Goal: Task Accomplishment & Management: Manage account settings

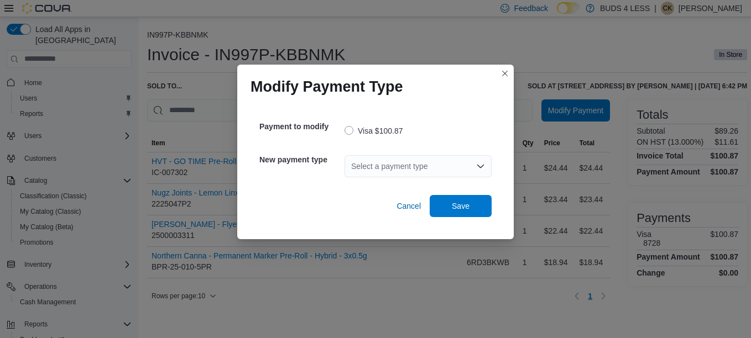
click at [401, 172] on div "Select a payment type" at bounding box center [417, 166] width 147 height 22
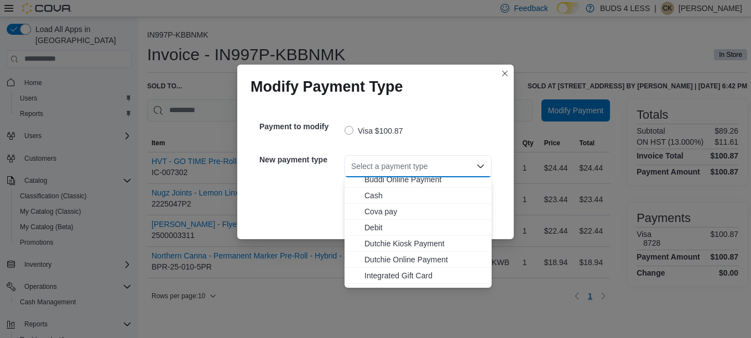
scroll to position [55, 0]
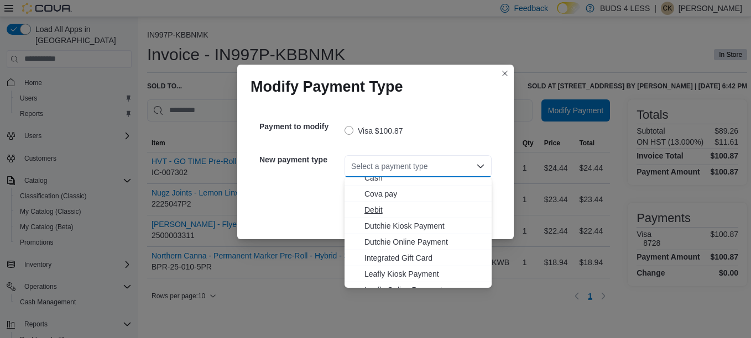
click at [383, 206] on span "Debit" at bounding box center [424, 210] width 121 height 11
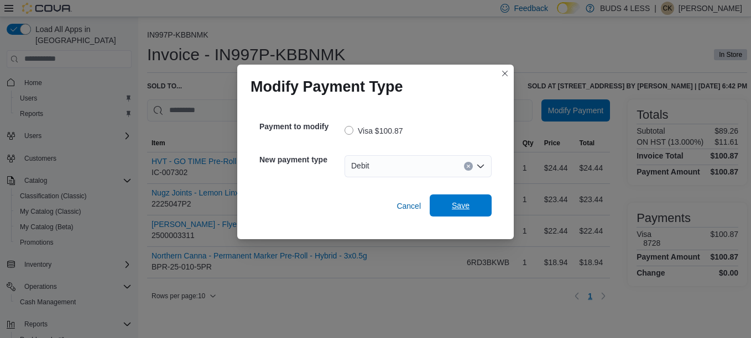
click at [466, 199] on span "Save" at bounding box center [460, 206] width 49 height 22
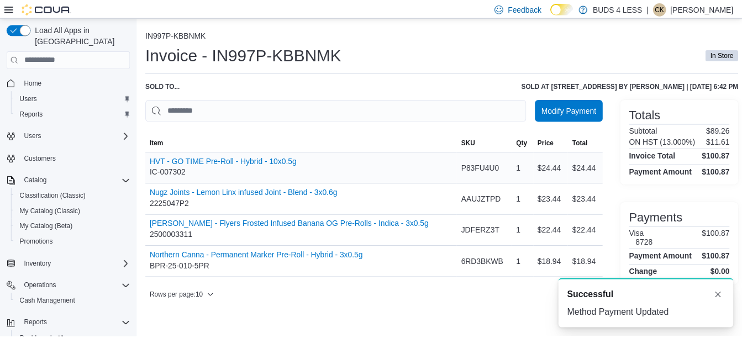
scroll to position [0, 0]
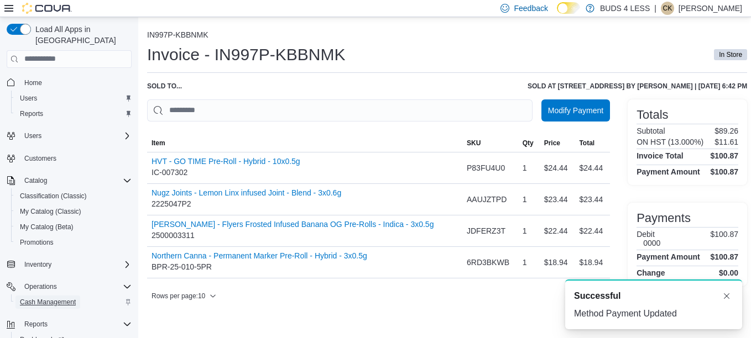
click at [53, 298] on span "Cash Management" at bounding box center [48, 302] width 56 height 9
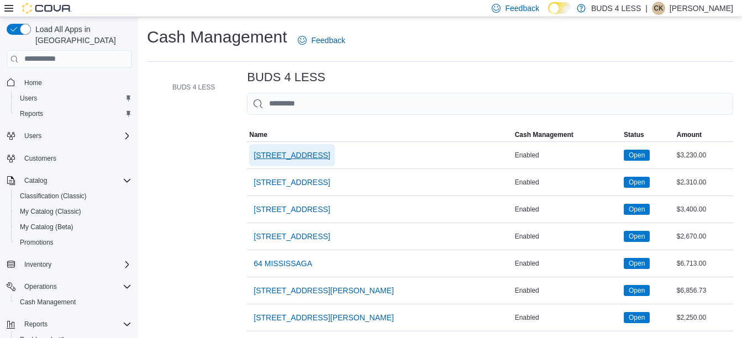
click at [303, 154] on span "[STREET_ADDRESS]" at bounding box center [292, 155] width 76 height 11
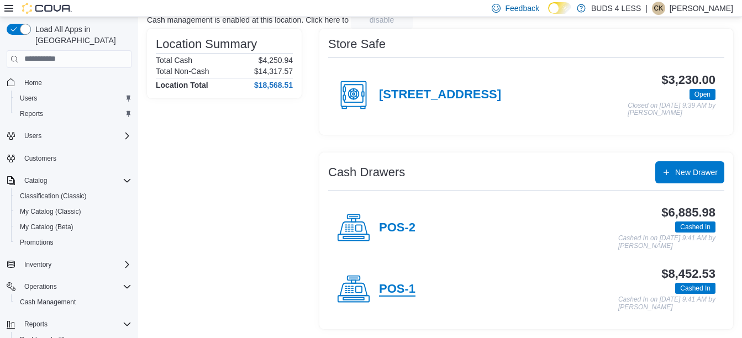
click at [407, 284] on h4 "POS-1" at bounding box center [397, 290] width 36 height 14
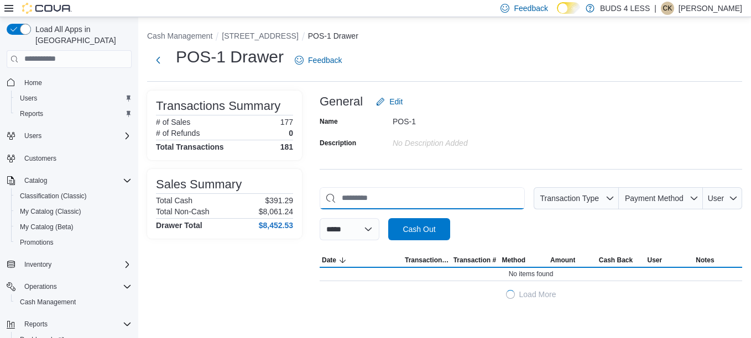
click at [461, 206] on input "This is a search bar. As you type, the results lower in the page will automatic…" at bounding box center [422, 198] width 205 height 22
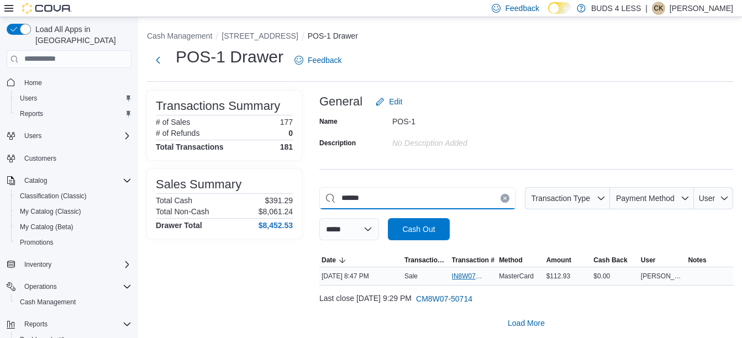
type input "******"
click at [473, 272] on span "IN8W07-745569" at bounding box center [468, 276] width 32 height 9
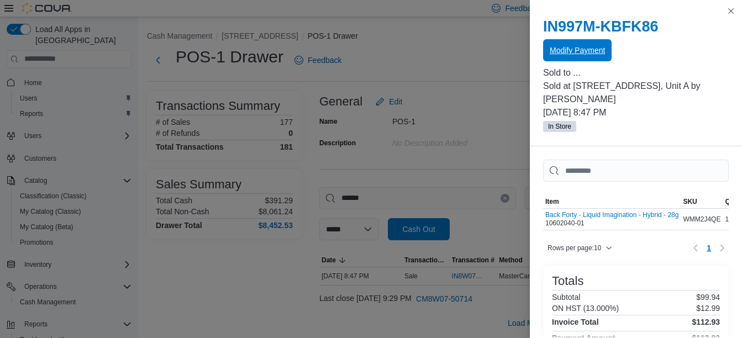
click at [578, 56] on span "Modify Payment" at bounding box center [577, 50] width 55 height 22
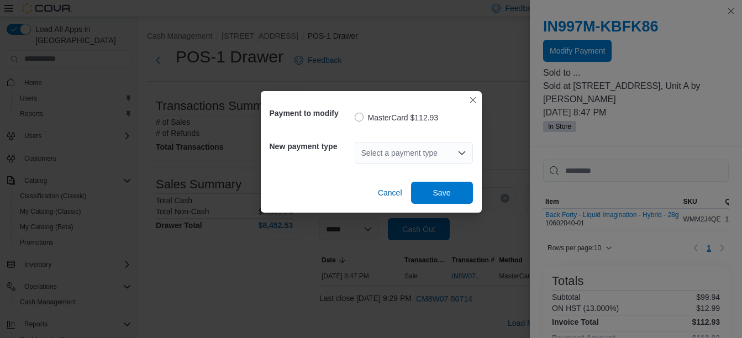
click at [420, 143] on div "Select a payment type" at bounding box center [414, 153] width 118 height 22
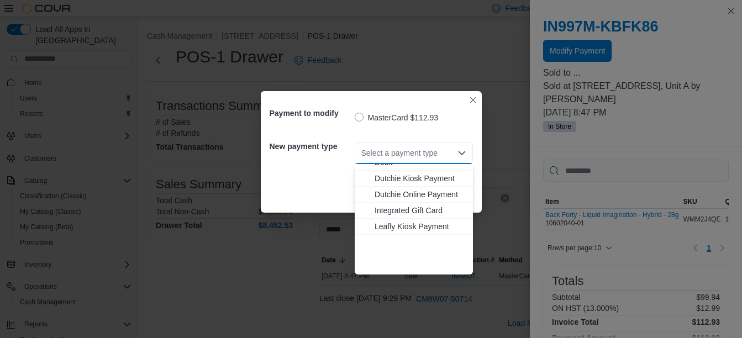
scroll to position [146, 0]
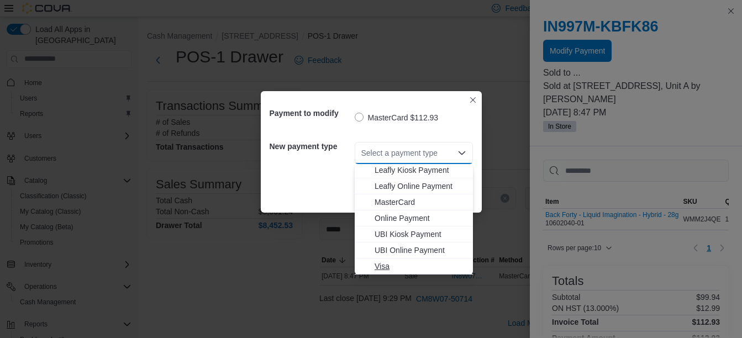
click at [394, 264] on span "Visa" at bounding box center [421, 266] width 92 height 11
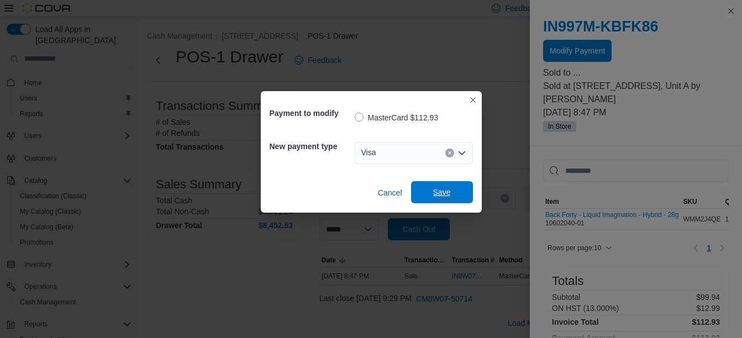
click at [432, 193] on span "Save" at bounding box center [442, 192] width 49 height 22
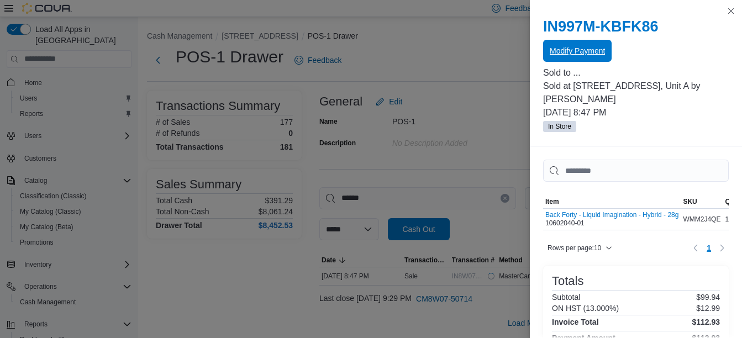
scroll to position [0, 0]
